Goal: Find specific page/section: Find specific page/section

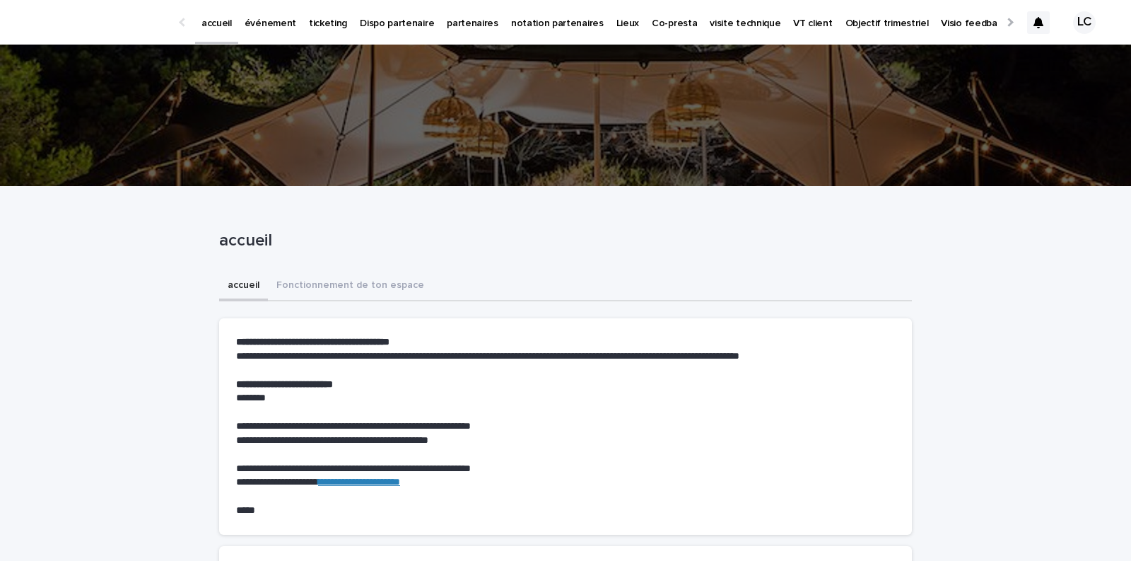
click at [447, 26] on p "partenaires" at bounding box center [473, 15] width 52 height 30
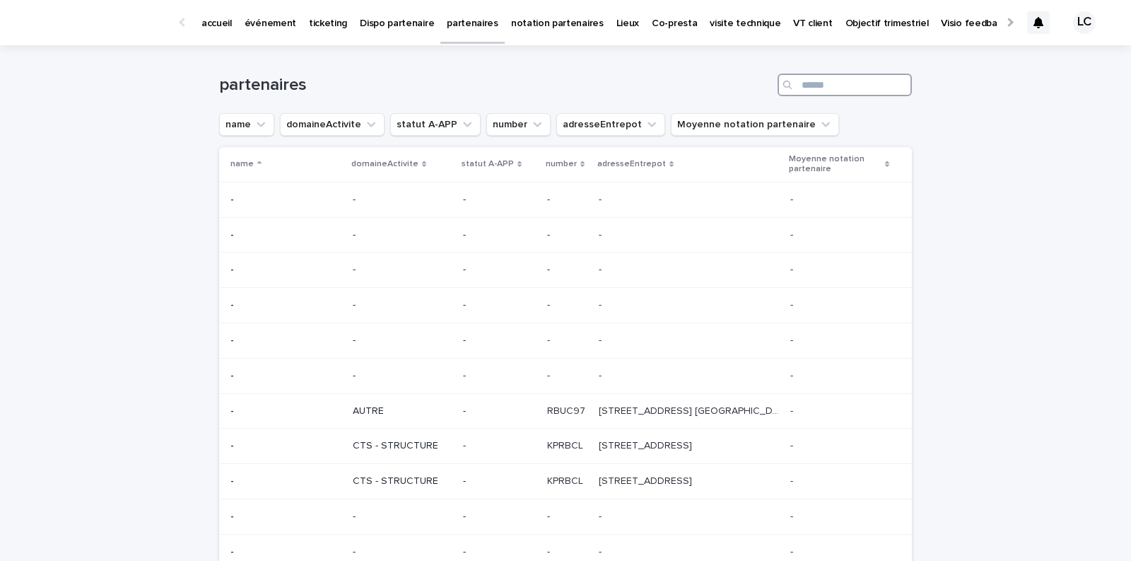
click at [808, 83] on input "Search" at bounding box center [845, 85] width 134 height 23
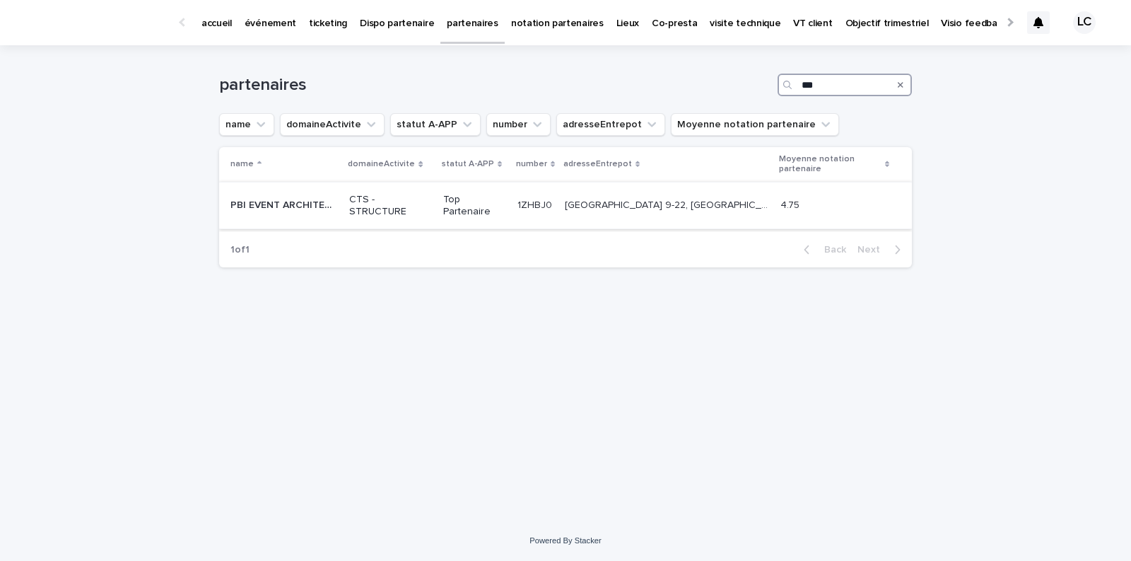
type input "***"
click at [285, 209] on p "PBI EVENT ARCHITECTURE" at bounding box center [286, 204] width 110 height 15
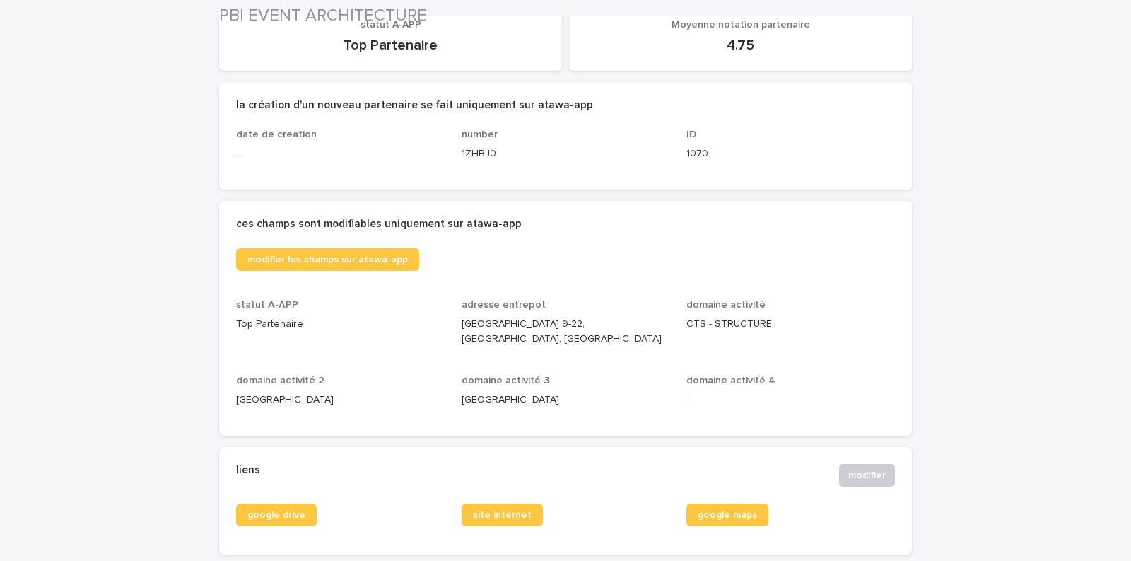
scroll to position [193, 0]
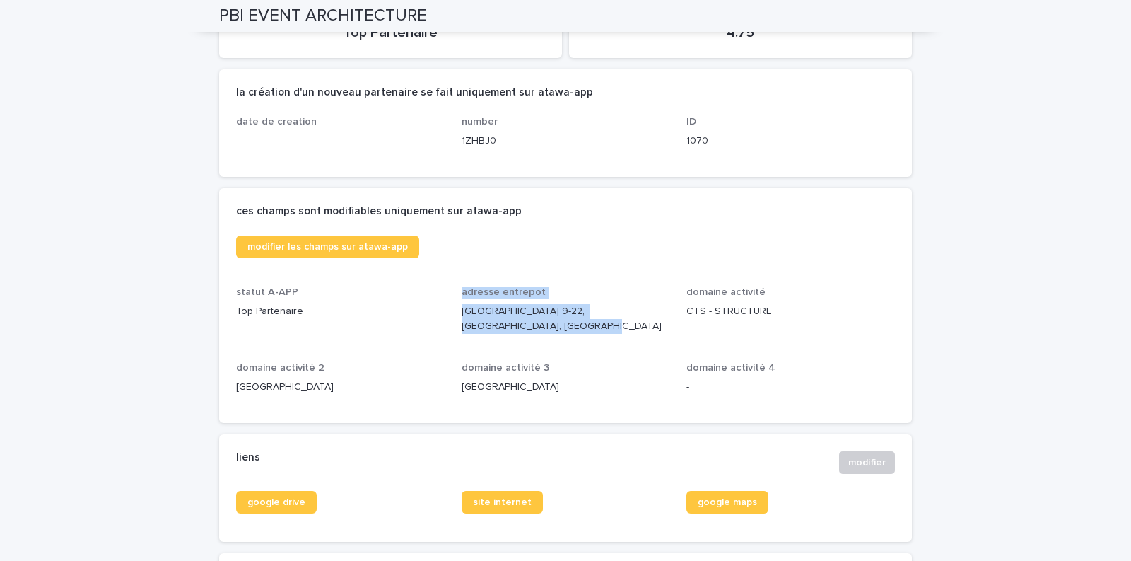
drag, startPoint x: 526, startPoint y: 327, endPoint x: 453, endPoint y: 315, distance: 74.6
click at [453, 315] on div "modifier les champs sur atawa-app statut A-APP Top Partenaire adresse entrepot …" at bounding box center [565, 320] width 659 height 170
click at [510, 332] on div "adresse [GEOGRAPHIC_DATA] [STREET_ADDRESS]" at bounding box center [566, 315] width 209 height 59
drag, startPoint x: 523, startPoint y: 324, endPoint x: 462, endPoint y: 311, distance: 62.1
click at [462, 311] on p "[GEOGRAPHIC_DATA] 9-22, [GEOGRAPHIC_DATA], [GEOGRAPHIC_DATA]" at bounding box center [566, 319] width 209 height 30
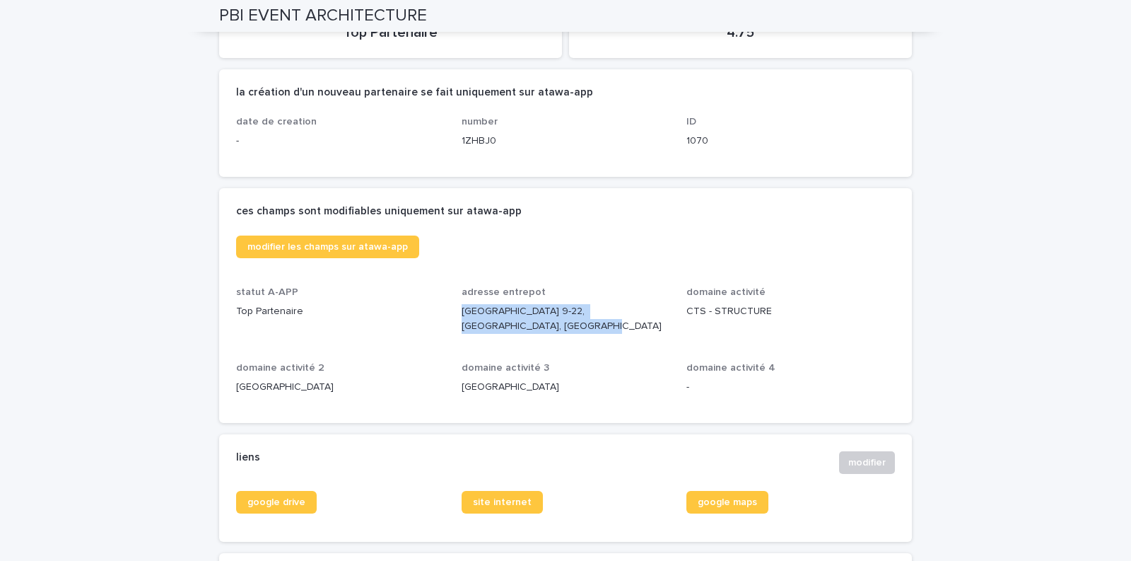
copy p "[GEOGRAPHIC_DATA] 9-22, [GEOGRAPHIC_DATA], [GEOGRAPHIC_DATA]"
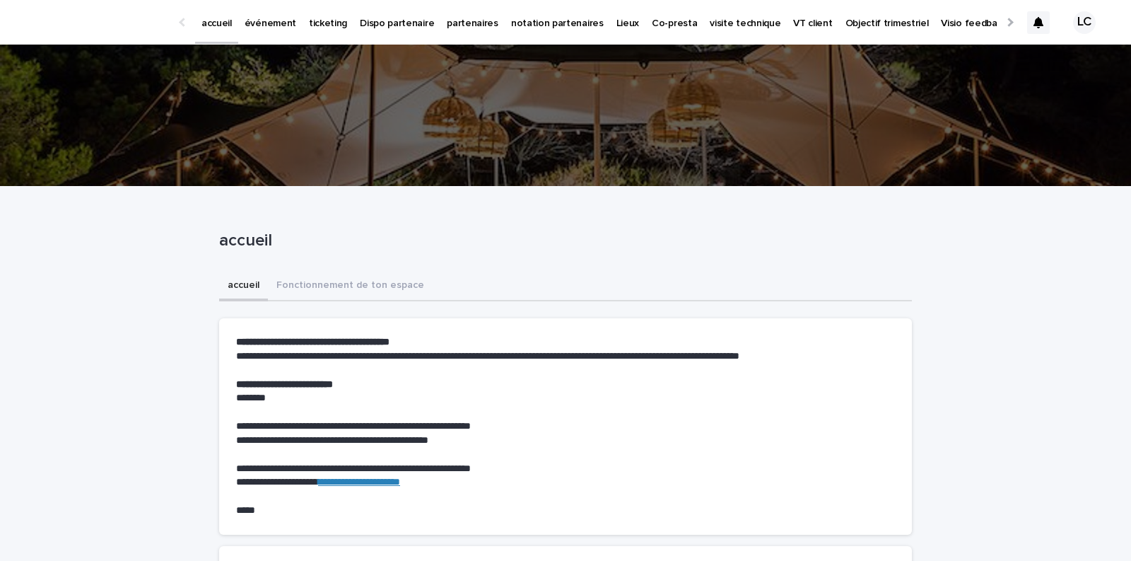
click at [252, 30] on link "événement" at bounding box center [270, 22] width 64 height 44
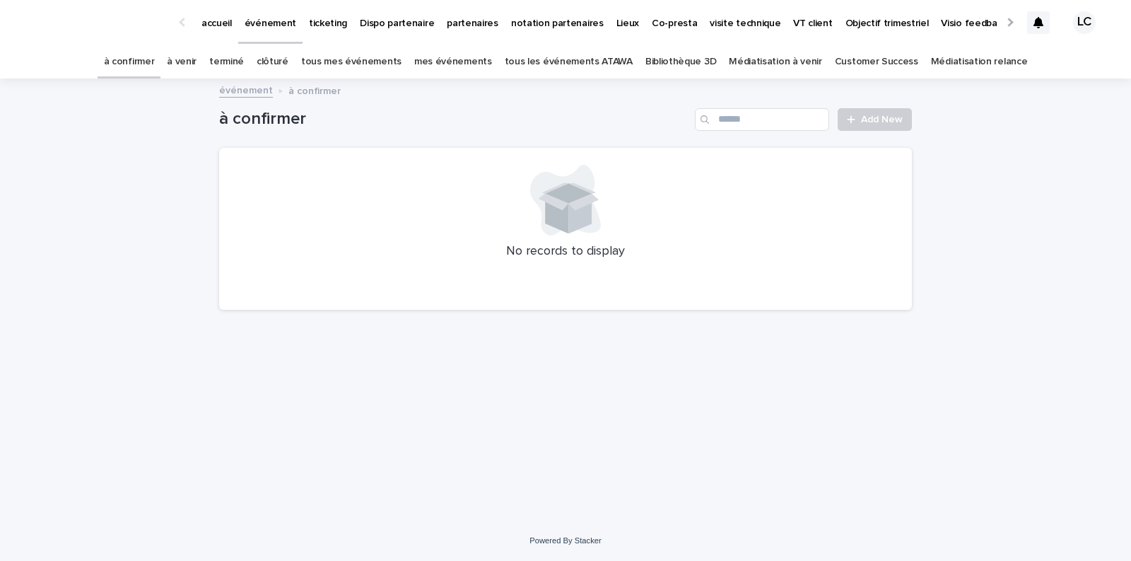
click at [197, 67] on link "à venir" at bounding box center [182, 61] width 30 height 33
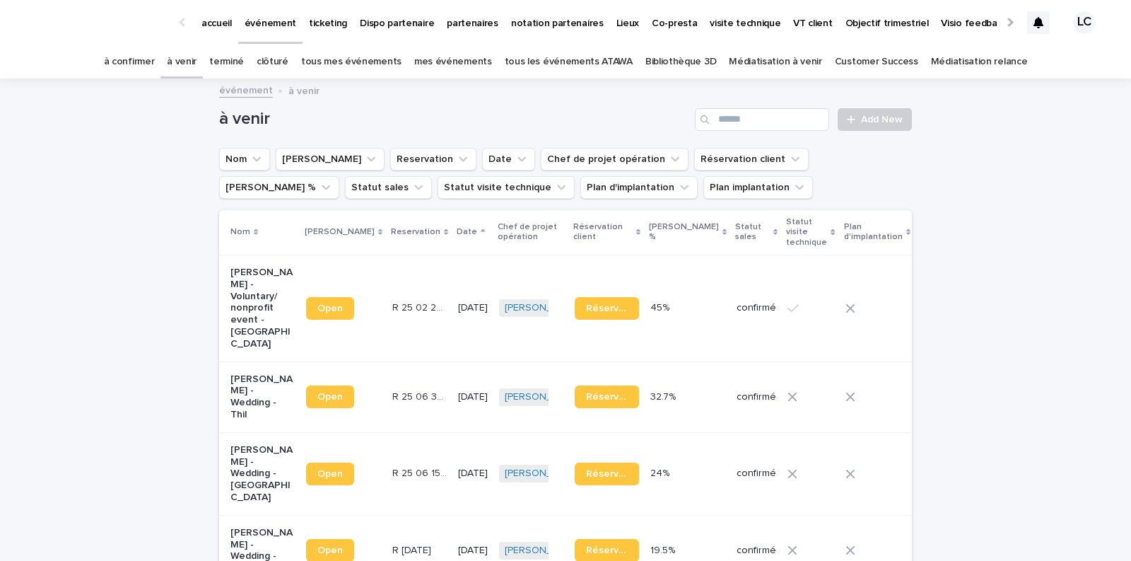
click at [244, 61] on link "terminé" at bounding box center [226, 61] width 35 height 33
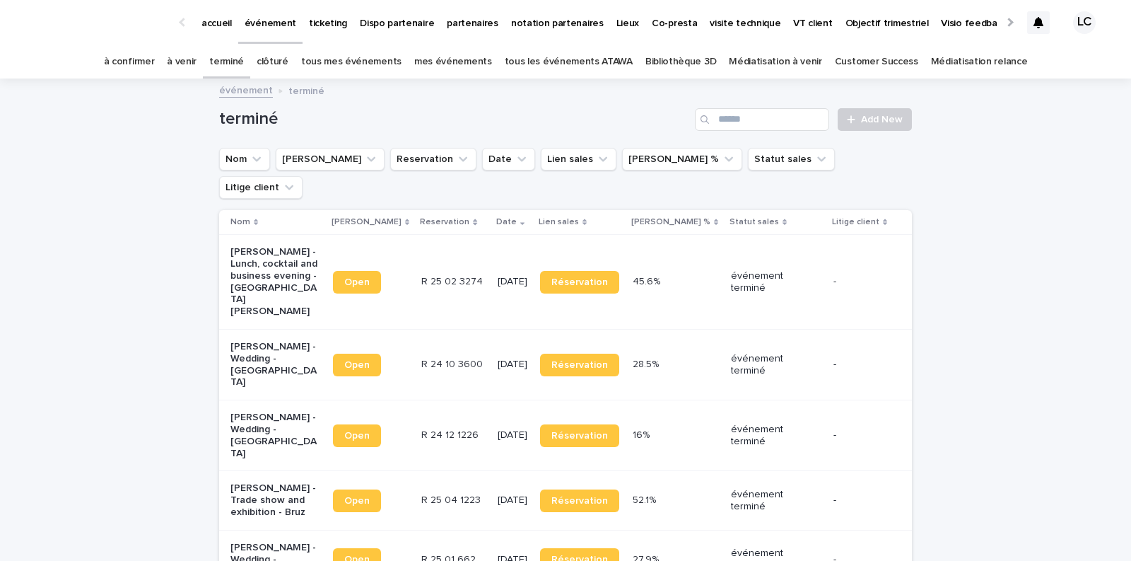
click at [461, 22] on p "partenaires" at bounding box center [473, 15] width 52 height 30
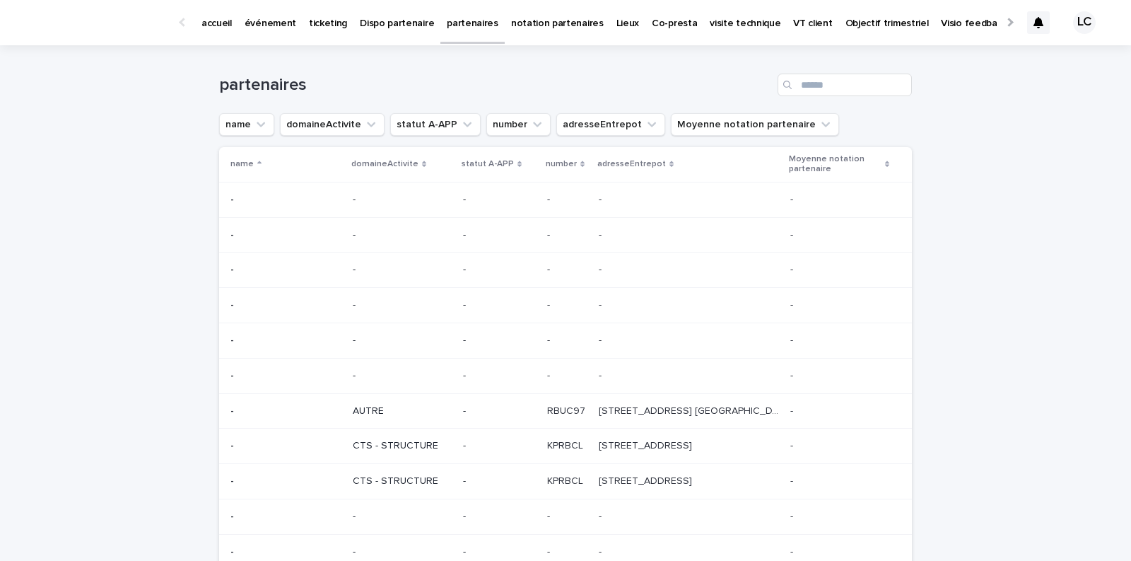
click at [276, 23] on p "événement" at bounding box center [271, 15] width 52 height 30
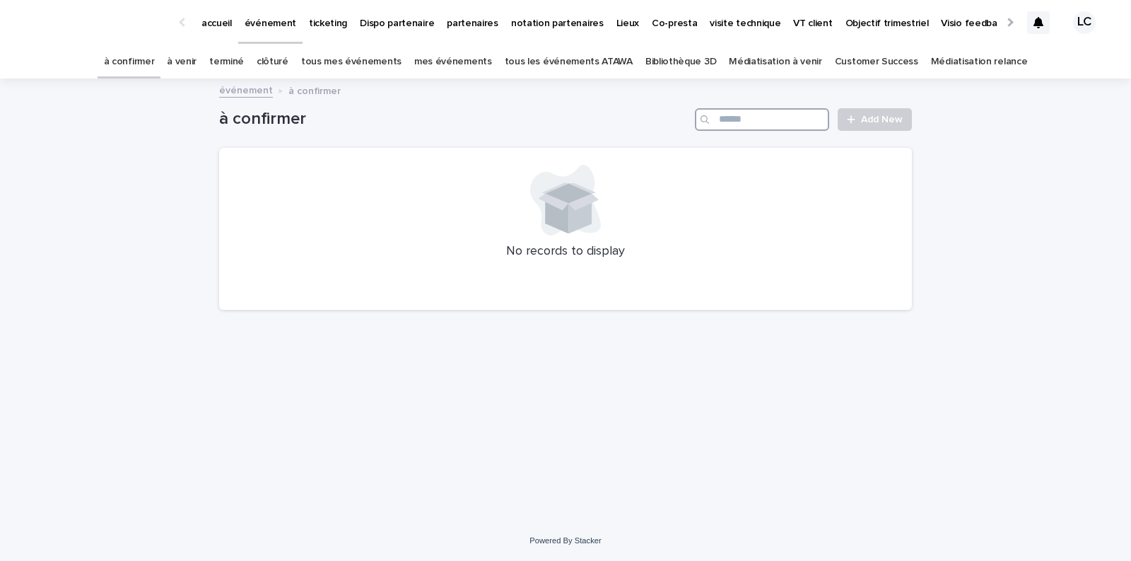
click at [750, 122] on input "Search" at bounding box center [762, 119] width 134 height 23
click at [223, 25] on p "accueil" at bounding box center [217, 15] width 30 height 30
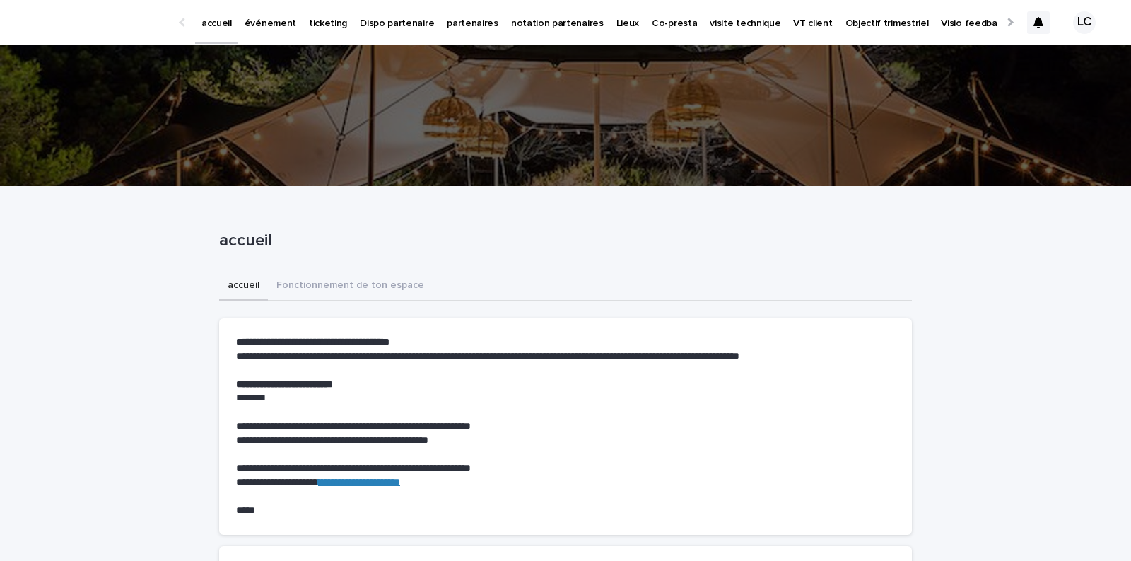
click at [269, 26] on p "événement" at bounding box center [271, 15] width 52 height 30
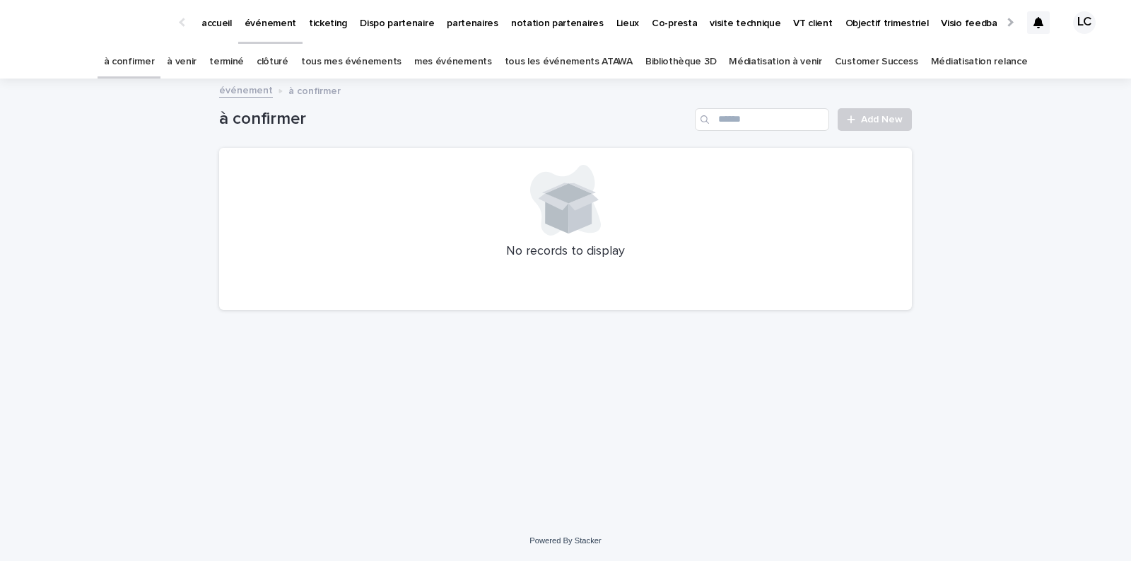
click at [197, 60] on link "à venir" at bounding box center [182, 61] width 30 height 33
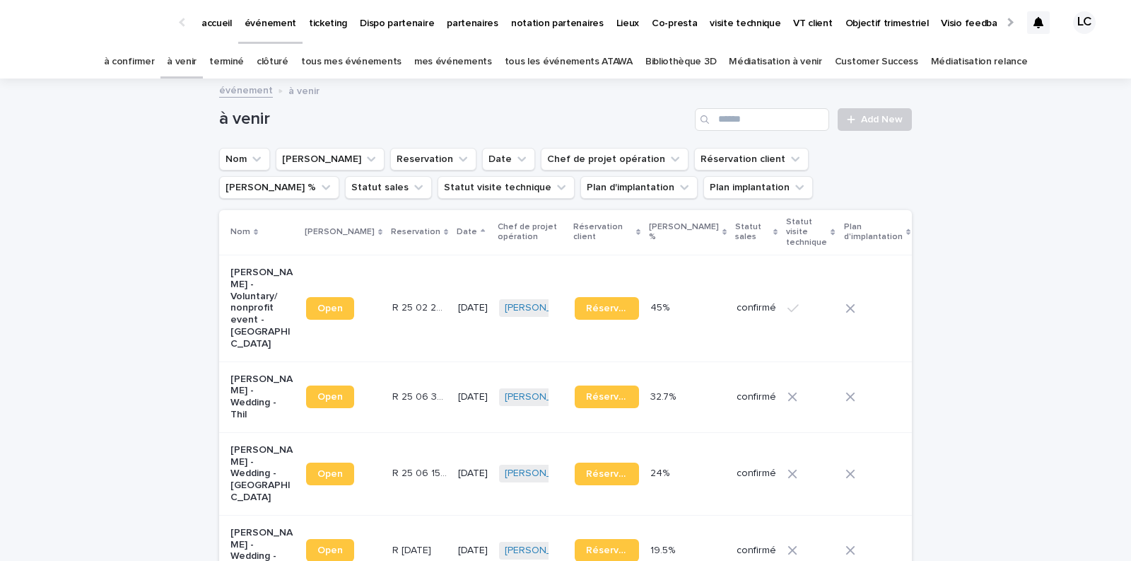
click at [219, 22] on p "accueil" at bounding box center [217, 15] width 30 height 30
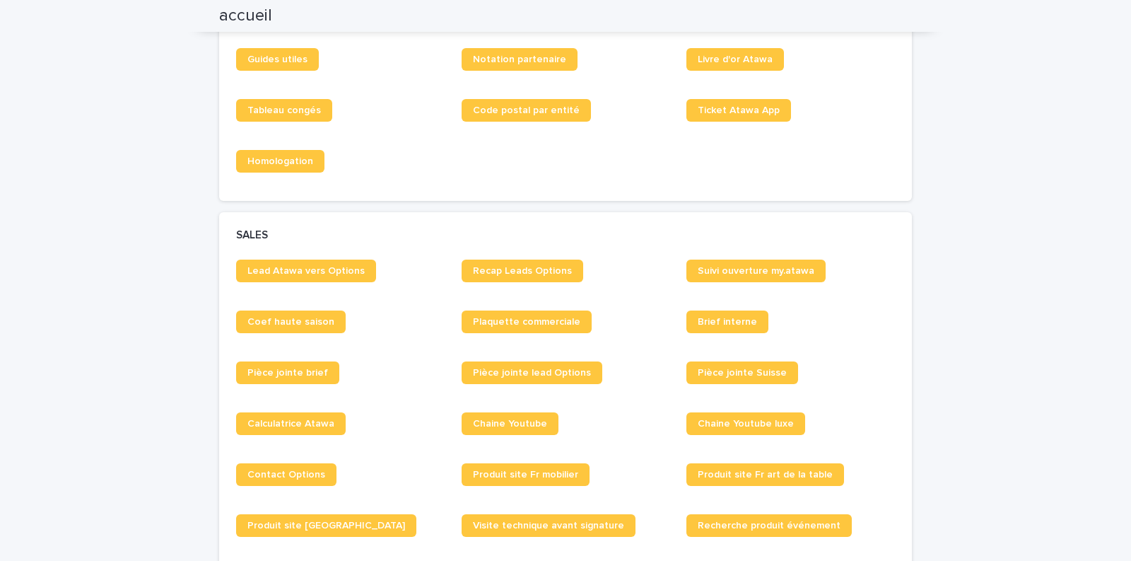
scroll to position [953, 0]
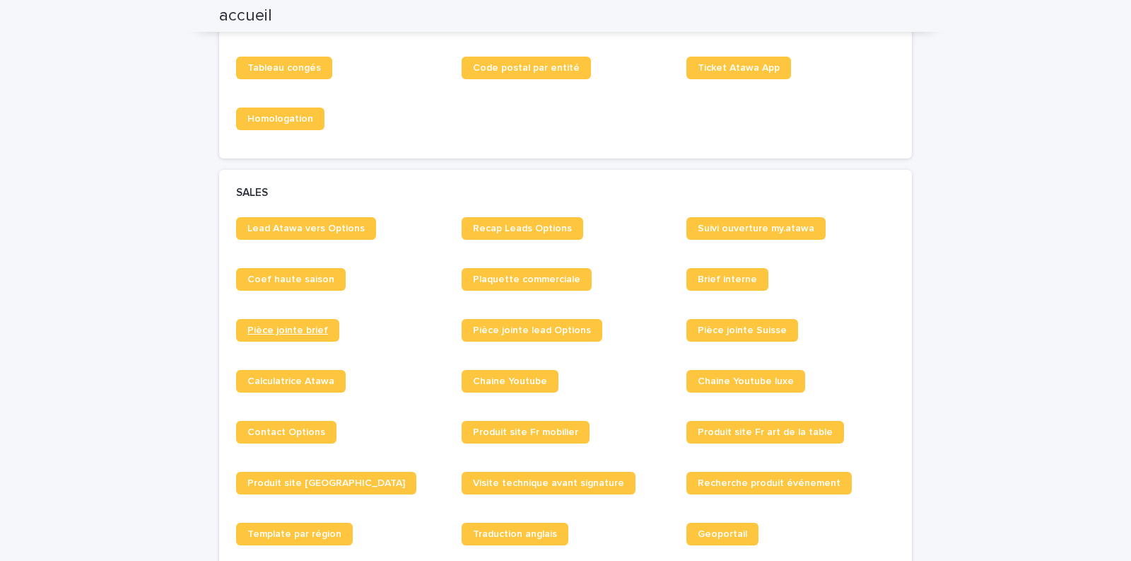
click at [294, 329] on span "Pièce jointe brief" at bounding box center [287, 330] width 81 height 10
